Goal: Navigation & Orientation: Find specific page/section

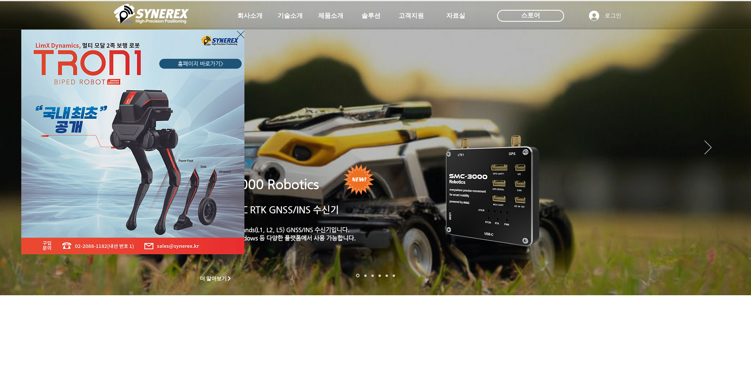
click at [235, 37] on img "LimX Dinamics" at bounding box center [132, 142] width 223 height 224
click at [237, 38] on img "LimX Dinamics" at bounding box center [132, 142] width 223 height 224
click at [254, 17] on div "LimX Dinamics" at bounding box center [375, 186] width 751 height 373
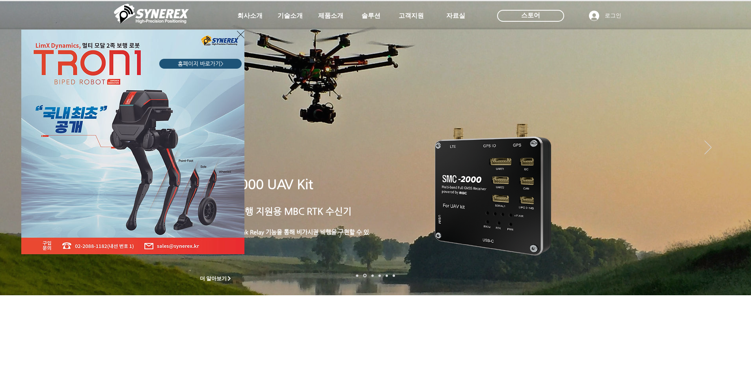
click at [237, 35] on icon "사이트로 돌아가기" at bounding box center [240, 35] width 7 height 10
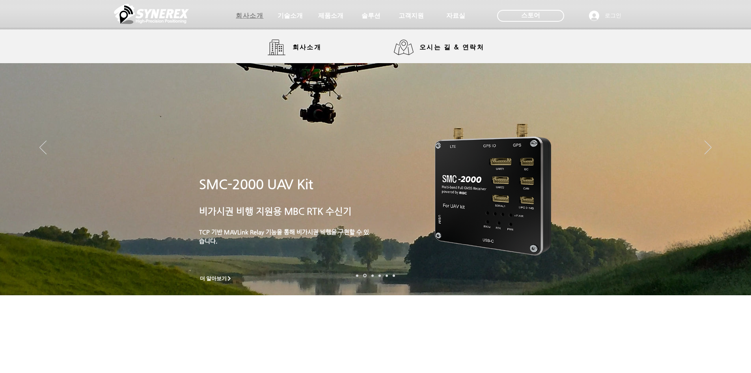
click at [252, 18] on span "회사소개" at bounding box center [250, 16] width 28 height 8
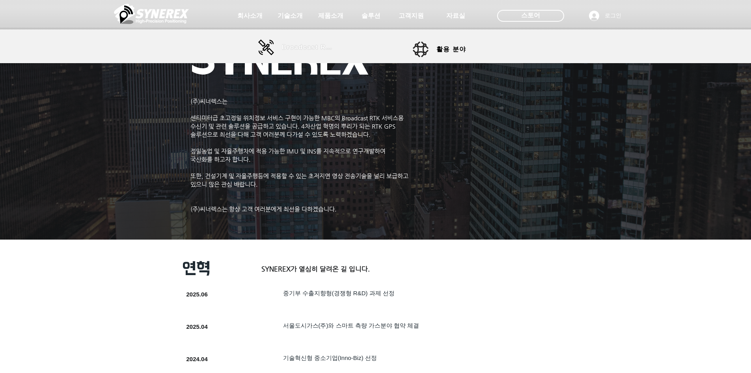
click at [306, 47] on span "Broadcast RTK" at bounding box center [308, 47] width 53 height 7
